Goal: Navigation & Orientation: Find specific page/section

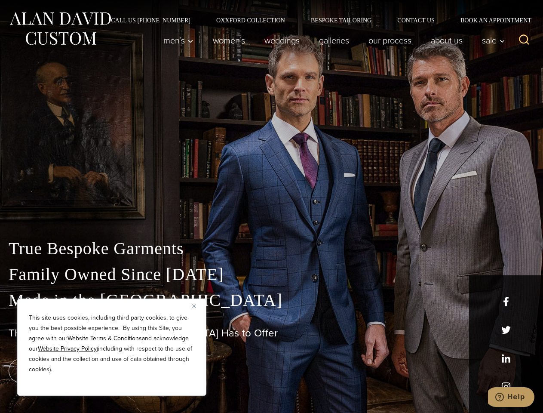
click at [271, 207] on div "True Bespoke Garments Family Owned Since [DATE] Made in [GEOGRAPHIC_DATA] The B…" at bounding box center [271, 303] width 543 height 220
click at [197, 306] on button "Close" at bounding box center [197, 306] width 10 height 10
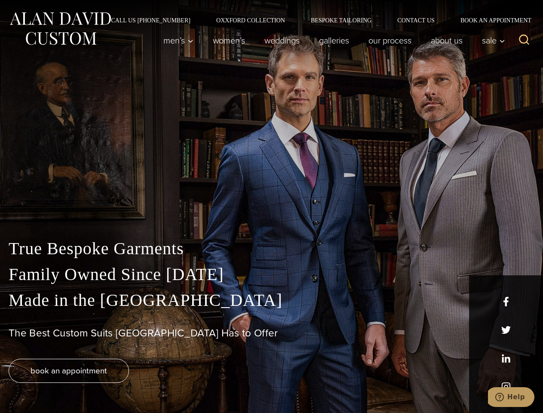
click at [112, 384] on div "True Bespoke Garments Family Owned Since [DATE] Made in [GEOGRAPHIC_DATA] The B…" at bounding box center [271, 324] width 543 height 177
click at [524, 40] on icon "Search" at bounding box center [524, 40] width 12 height 12
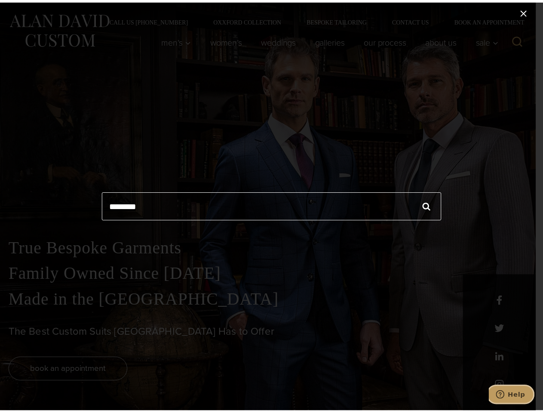
click at [505, 395] on icon "Help" at bounding box center [500, 394] width 9 height 9
